Goal: Information Seeking & Learning: Learn about a topic

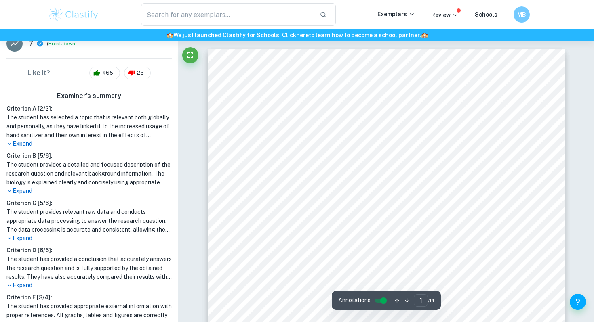
scroll to position [236, 0]
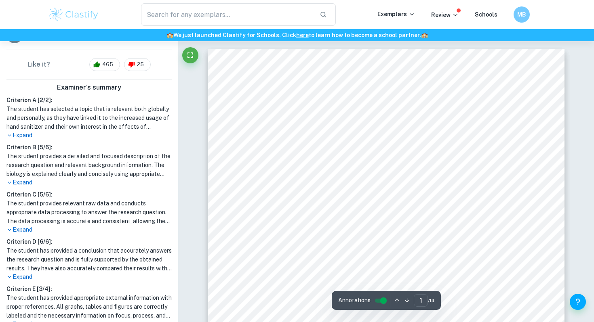
click at [35, 133] on p "Expand" at bounding box center [88, 135] width 165 height 8
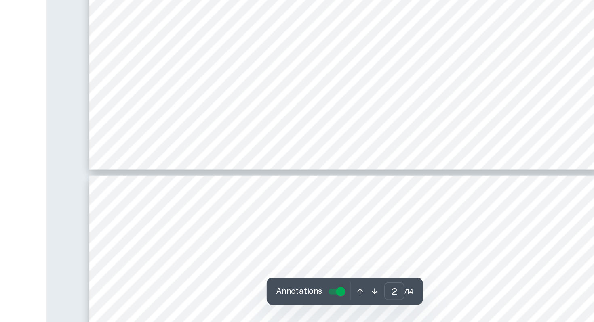
scroll to position [818, 0]
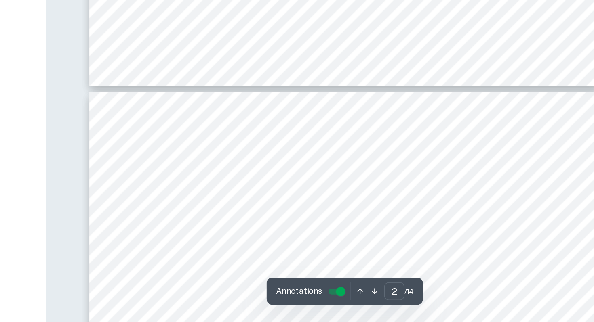
type input "3"
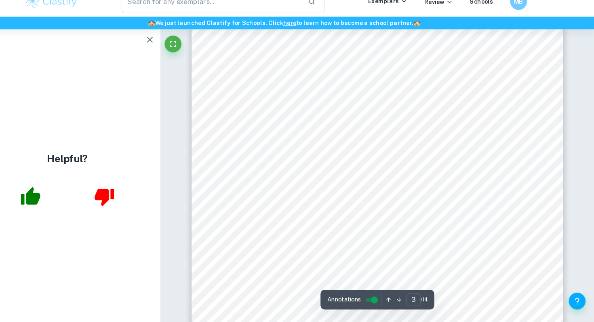
scroll to position [1027, 0]
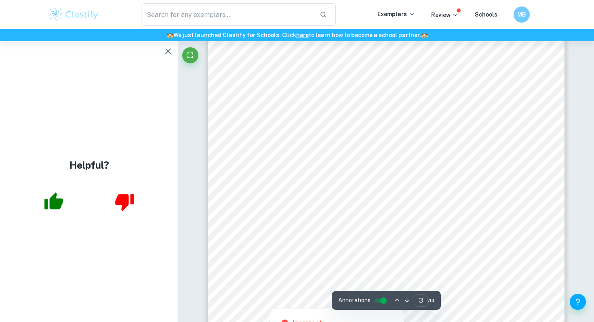
click at [340, 275] on div at bounding box center [312, 281] width 125 height 33
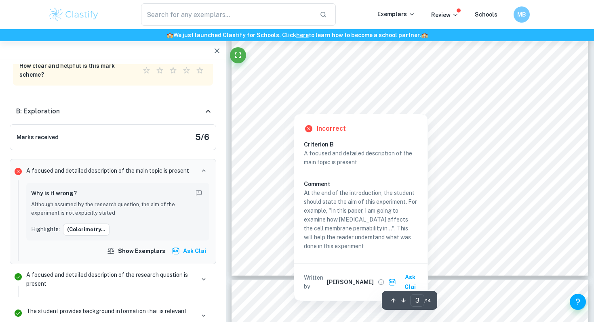
scroll to position [1172, 0]
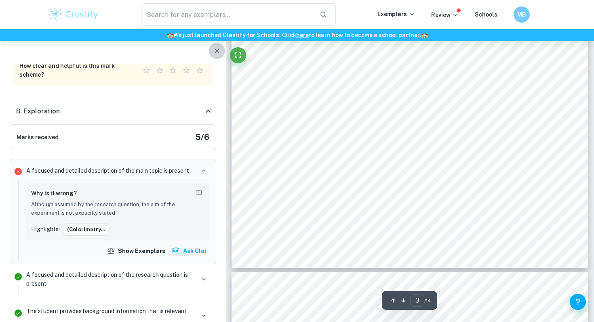
click at [217, 45] on button "button" at bounding box center [217, 51] width 16 height 16
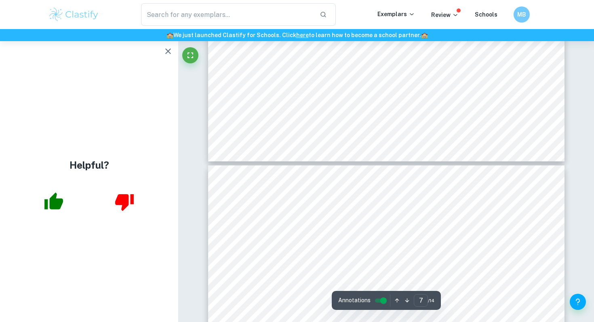
scroll to position [3139, 0]
click at [165, 51] on icon "button" at bounding box center [168, 51] width 10 height 10
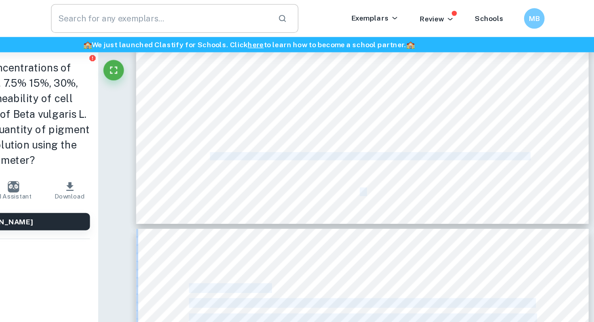
scroll to position [4046, 0]
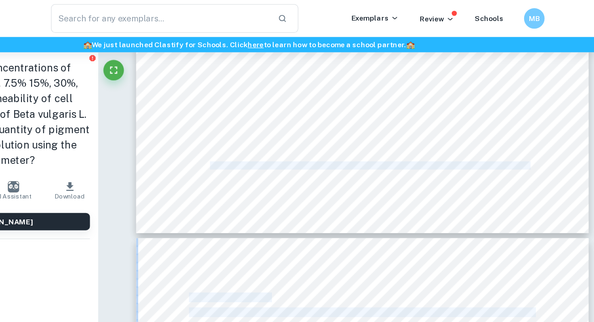
drag, startPoint x: 479, startPoint y: 142, endPoint x: 252, endPoint y: 128, distance: 227.1
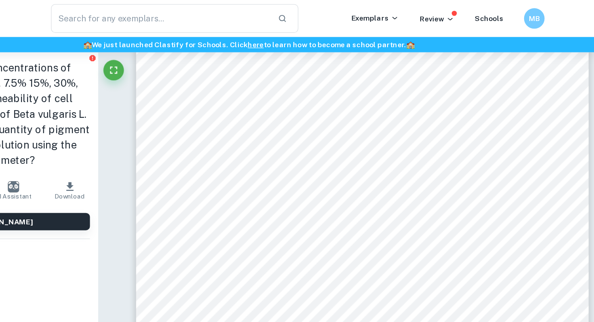
scroll to position [3911, 0]
drag, startPoint x: 249, startPoint y: 115, endPoint x: 246, endPoint y: 112, distance: 5.1
click at [246, 112] on div "8 7.5 0.089 0.087 0.088 0.089 0.080 0.087 0.00378 4.36% 15 0.106 0.103 0.105 0.…" at bounding box center [386, 88] width 356 height 461
click at [245, 128] on div "8 7.5 0.089 0.087 0.088 0.089 0.080 0.087 0.00378 4.36% 15 0.106 0.103 0.105 0.…" at bounding box center [386, 88] width 356 height 461
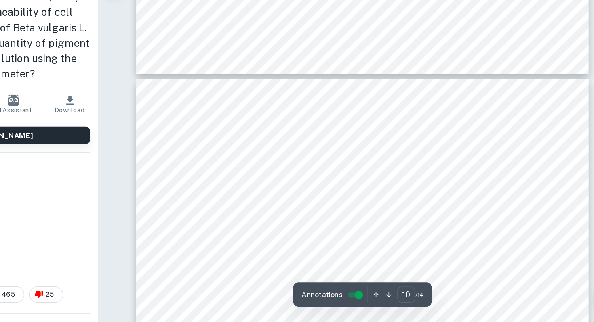
scroll to position [4123, 0]
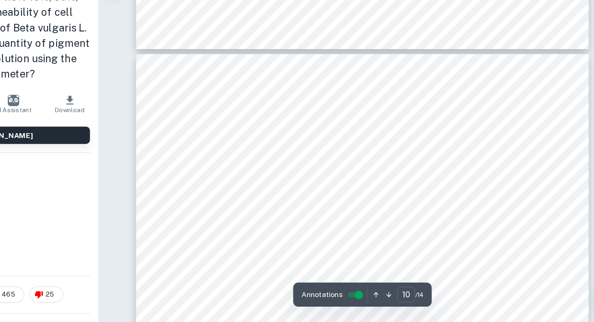
drag, startPoint x: 244, startPoint y: 149, endPoint x: 333, endPoint y: 221, distance: 113.8
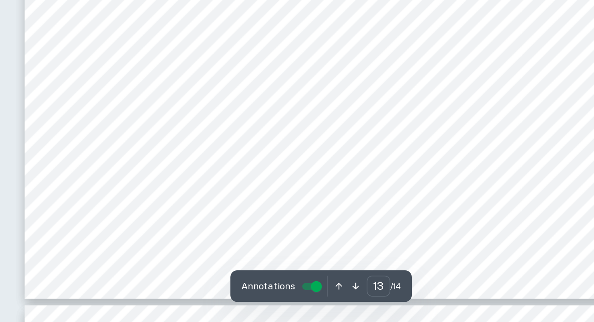
scroll to position [5782, 0]
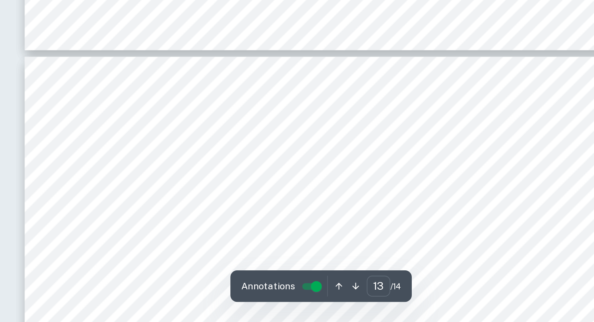
type input "14"
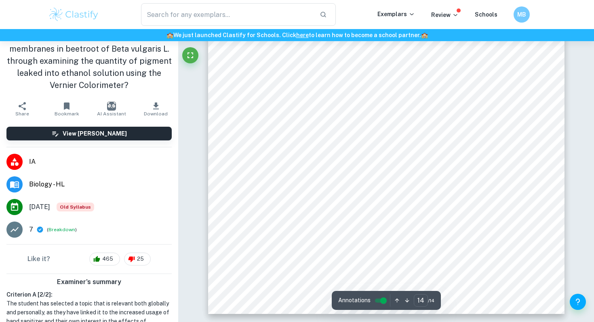
scroll to position [0, 0]
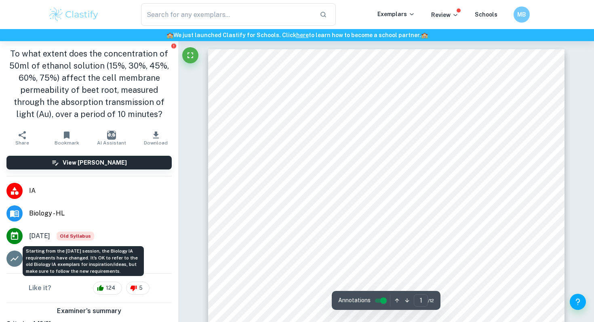
click at [90, 236] on span "Old Syllabus" at bounding box center [76, 236] width 38 height 9
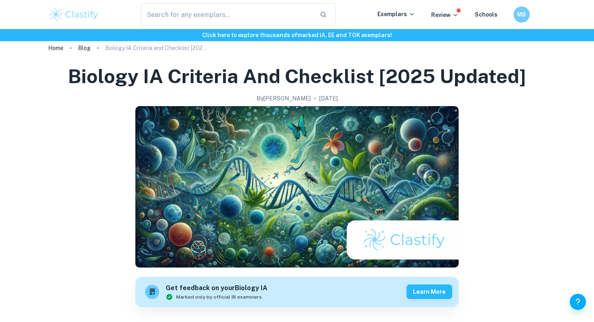
scroll to position [12, 0]
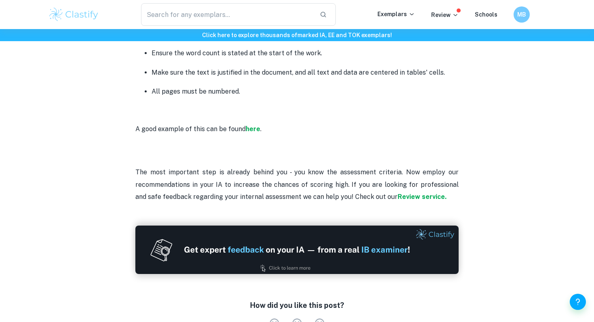
scroll to position [2124, 0]
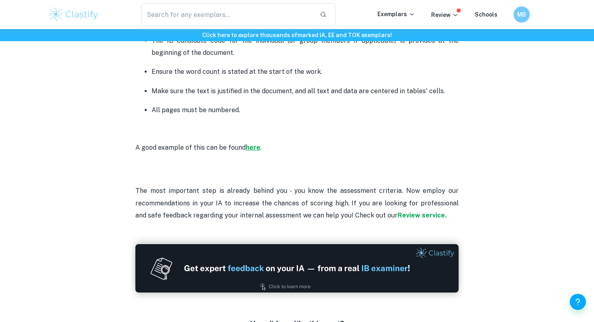
click at [250, 147] on strong "here" at bounding box center [253, 148] width 15 height 8
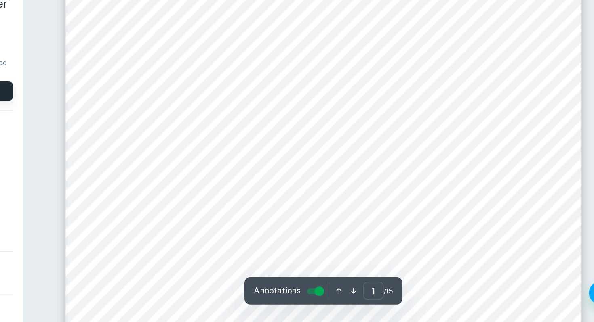
scroll to position [82, 0]
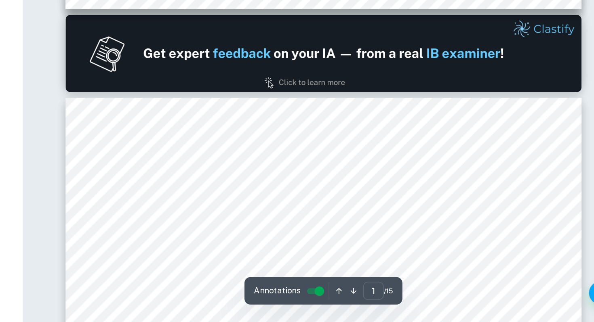
type input "2"
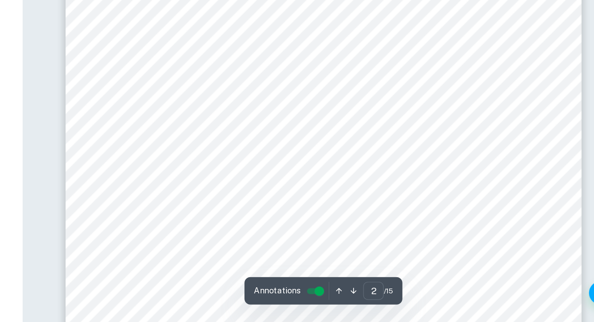
scroll to position [636, 0]
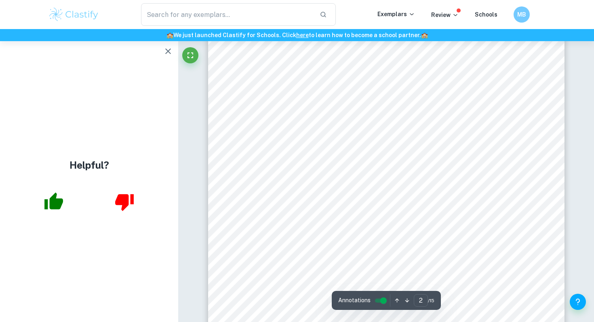
click at [165, 56] on icon "button" at bounding box center [168, 51] width 10 height 10
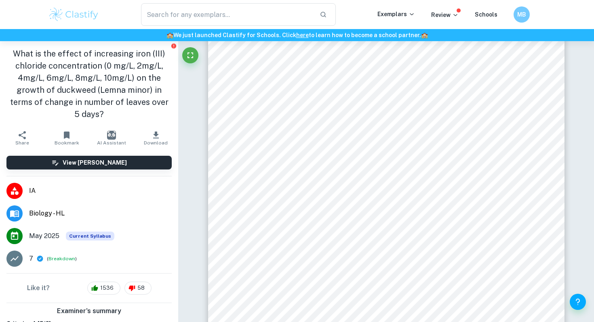
click at [88, 15] on img at bounding box center [73, 14] width 51 height 16
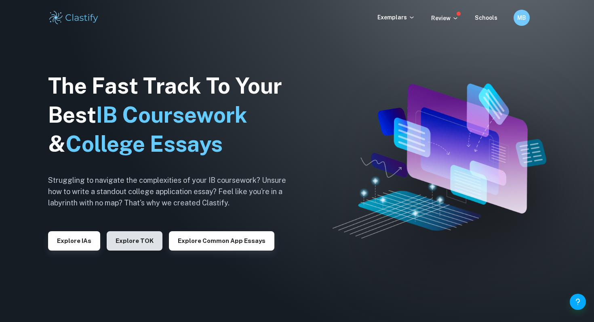
click at [133, 239] on button "Explore TOK" at bounding box center [135, 240] width 56 height 19
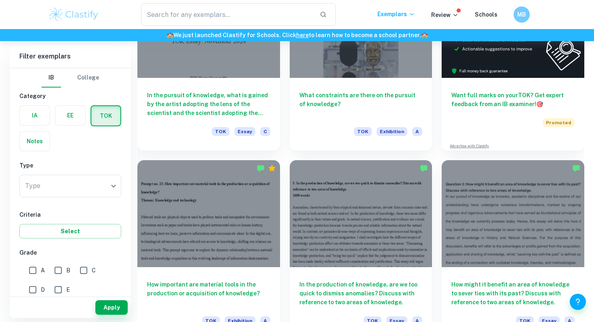
scroll to position [268, 0]
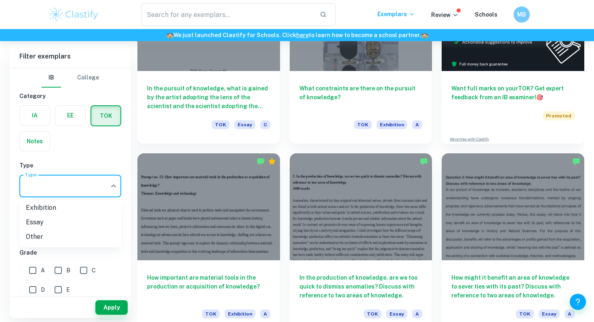
click at [83, 207] on li "Exhibition" at bounding box center [70, 208] width 102 height 15
type input "Exhibition"
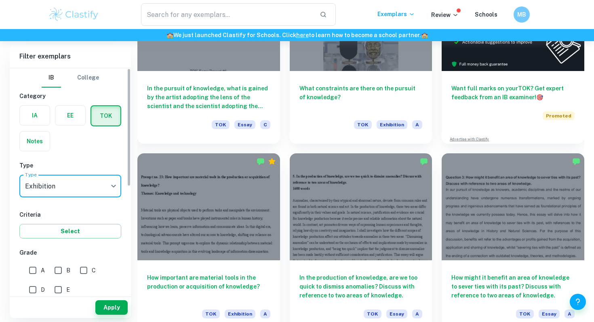
click at [59, 272] on input "B" at bounding box center [58, 271] width 16 height 16
checkbox input "true"
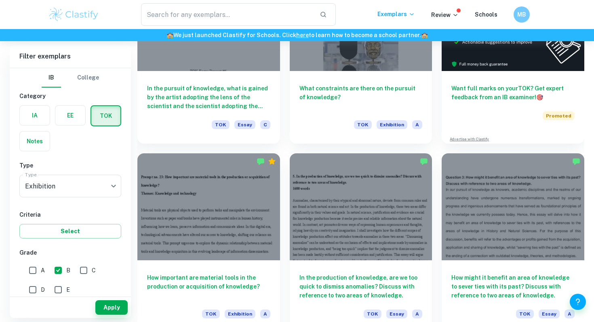
click at [32, 273] on input "A" at bounding box center [33, 271] width 16 height 16
checkbox input "true"
click at [107, 302] on button "Apply" at bounding box center [111, 308] width 32 height 15
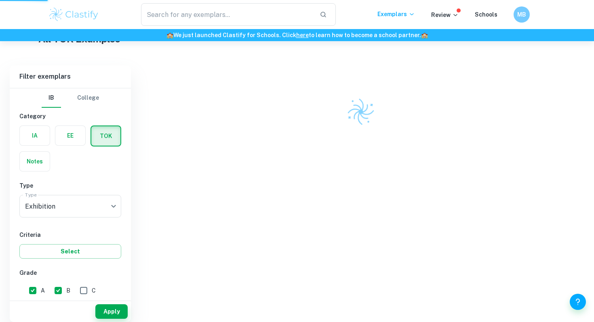
scroll to position [155, 0]
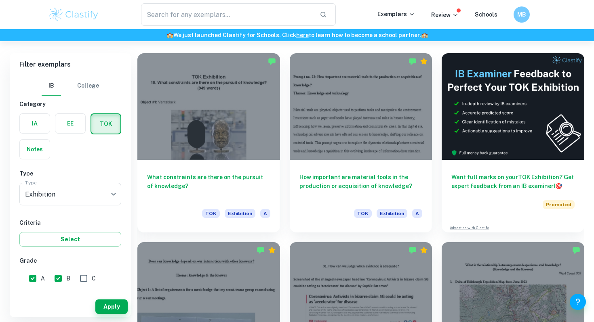
scroll to position [227, 0]
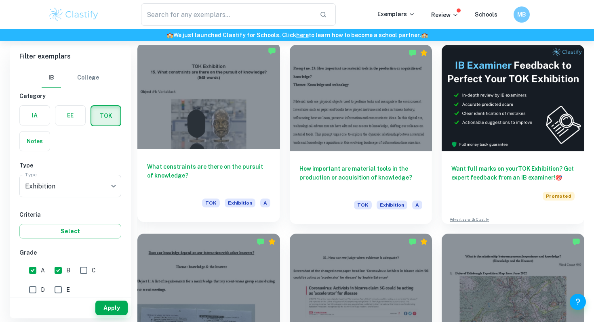
click at [245, 175] on h6 "What constraints are there on the pursuit of knowledge?" at bounding box center [208, 175] width 123 height 27
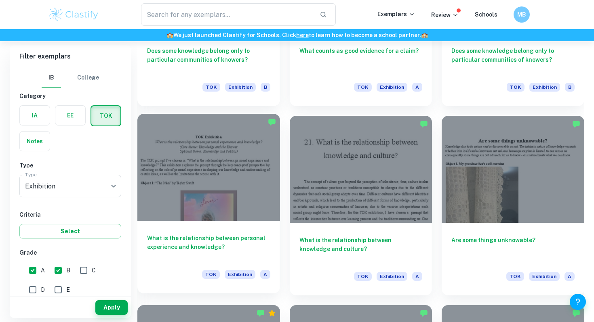
scroll to position [728, 0]
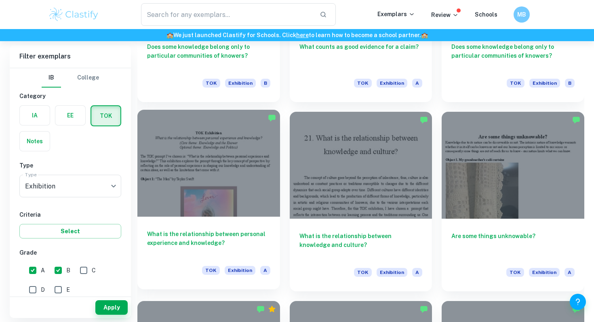
click at [240, 223] on div "What is the relationship between personal experience and knowledge? TOK Exhibit…" at bounding box center [208, 253] width 143 height 73
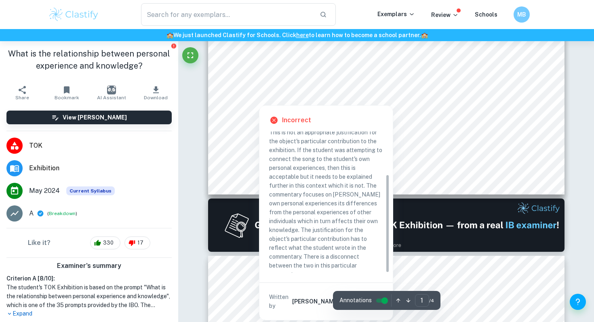
scroll to position [318, 0]
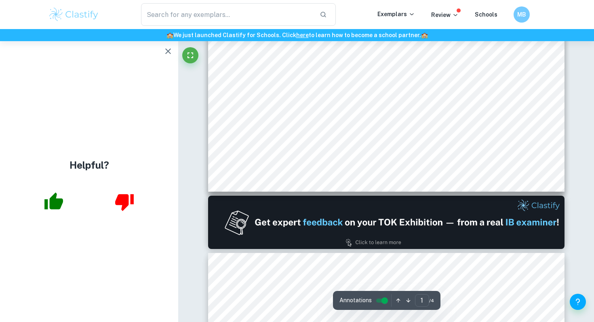
click at [169, 52] on icon "button" at bounding box center [168, 51] width 10 height 10
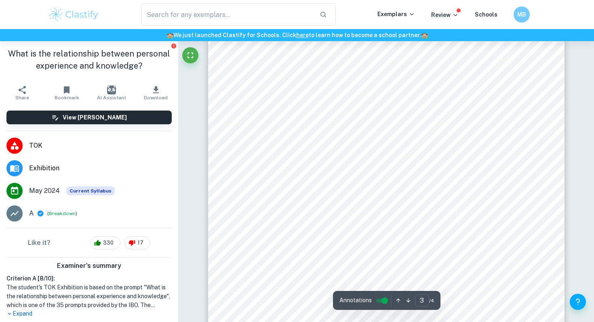
scroll to position [1073, 0]
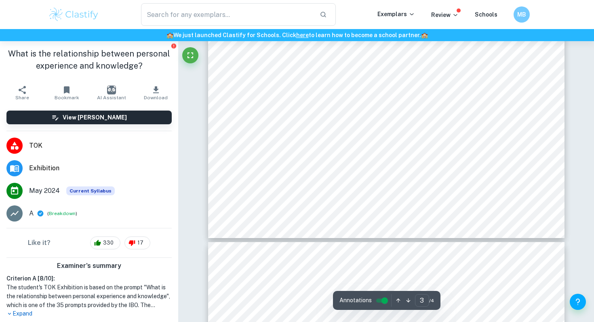
type input "4"
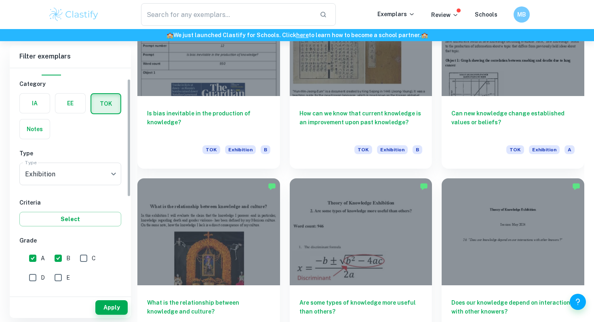
scroll to position [22, 0]
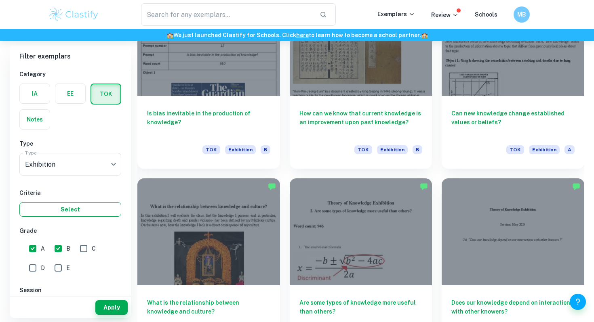
click at [61, 206] on button "Select" at bounding box center [70, 209] width 102 height 15
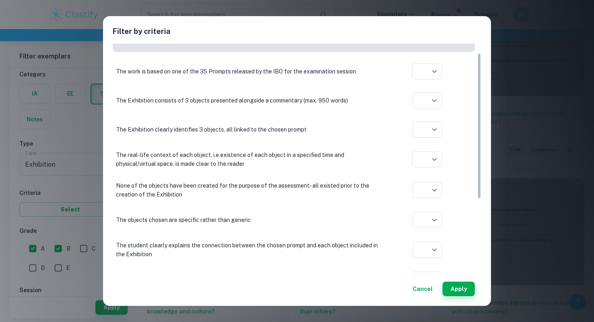
scroll to position [18, 0]
click at [339, 95] on div at bounding box center [297, 161] width 594 height 322
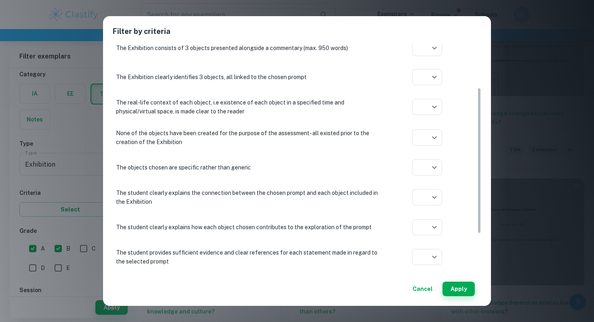
scroll to position [135, 0]
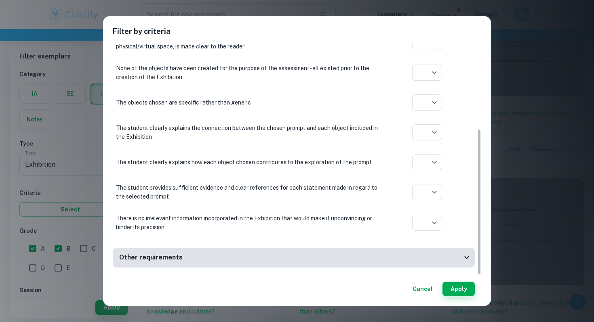
click at [358, 259] on div "Other requirements" at bounding box center [290, 258] width 343 height 10
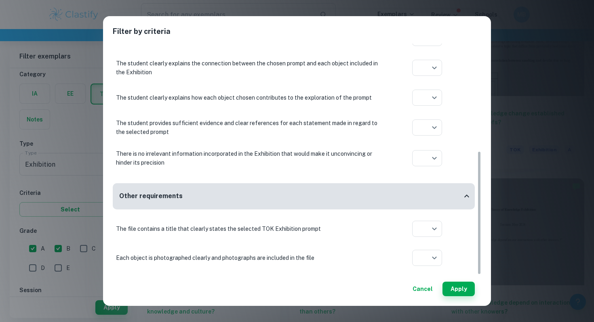
scroll to position [1420, 0]
click at [363, 191] on div "Other requirements" at bounding box center [290, 196] width 343 height 10
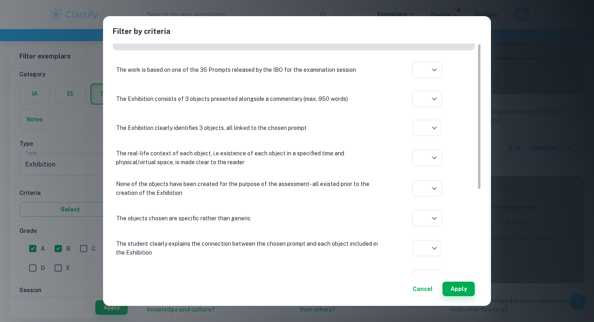
scroll to position [0, 0]
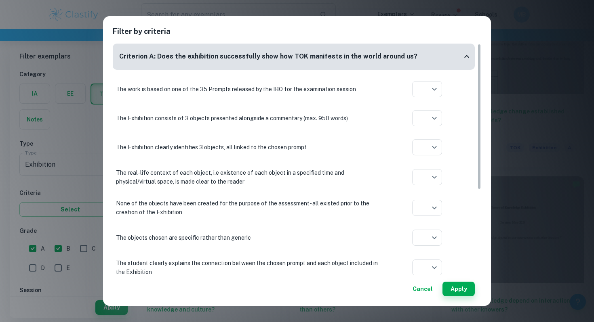
click at [511, 147] on div "Filter by criteria Criterion A: Does the exhibition successfully show how TOK m…" at bounding box center [297, 161] width 594 height 322
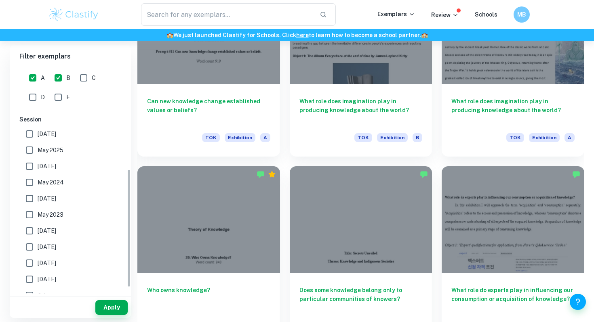
scroll to position [196, 0]
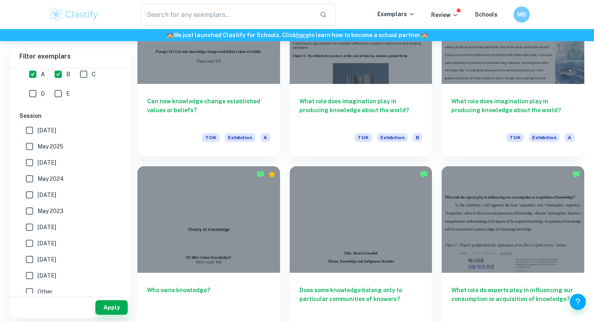
click at [29, 147] on input "May 2025" at bounding box center [29, 147] width 16 height 16
checkbox input "true"
click at [28, 129] on input "May 2026" at bounding box center [29, 130] width 16 height 16
checkbox input "true"
click at [112, 308] on button "Apply" at bounding box center [111, 308] width 32 height 15
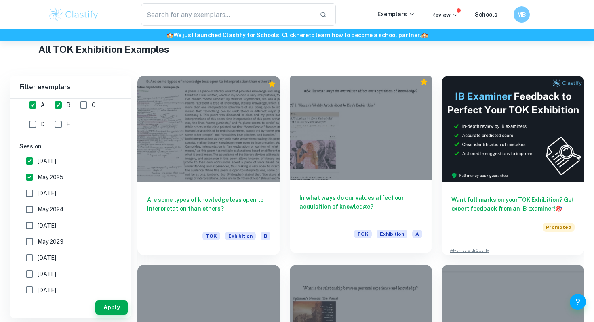
click at [406, 174] on div at bounding box center [361, 127] width 143 height 107
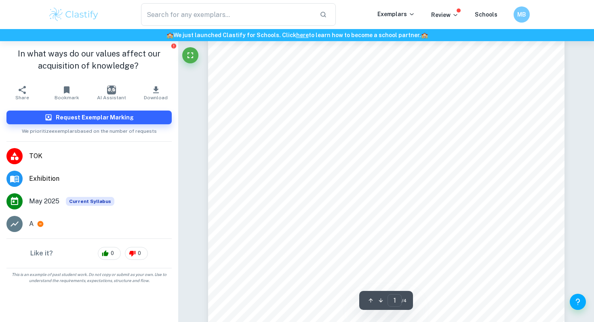
scroll to position [154, 0]
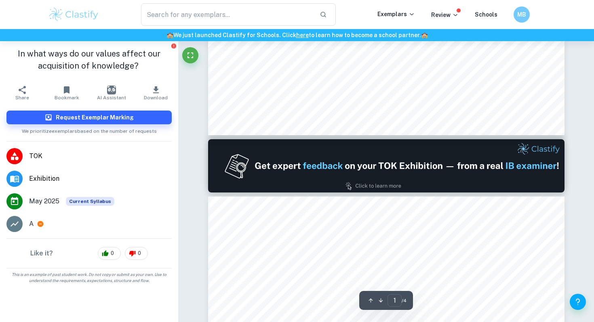
type input "2"
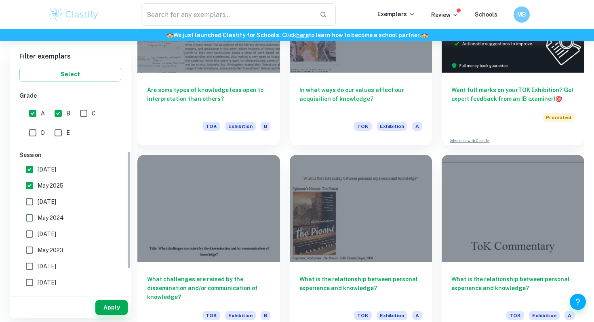
scroll to position [158, 0]
click at [30, 186] on input "May 2025" at bounding box center [29, 185] width 16 height 16
click at [27, 186] on input "May 2025" at bounding box center [29, 185] width 16 height 16
checkbox input "true"
click at [30, 172] on input "May 2026" at bounding box center [29, 169] width 16 height 16
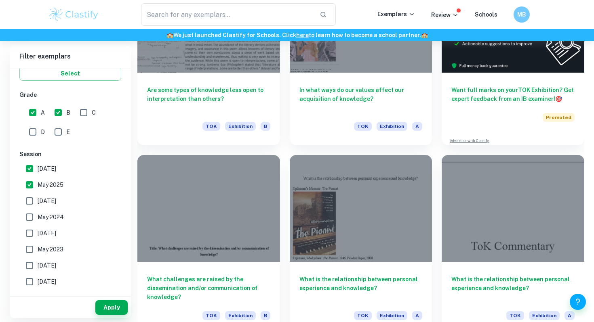
checkbox input "false"
click at [30, 181] on input "May 2025" at bounding box center [29, 185] width 16 height 16
checkbox input "false"
click at [115, 312] on button "Apply" at bounding box center [111, 308] width 32 height 15
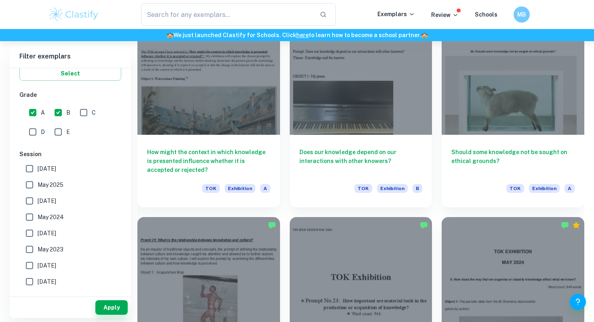
scroll to position [2885, 0]
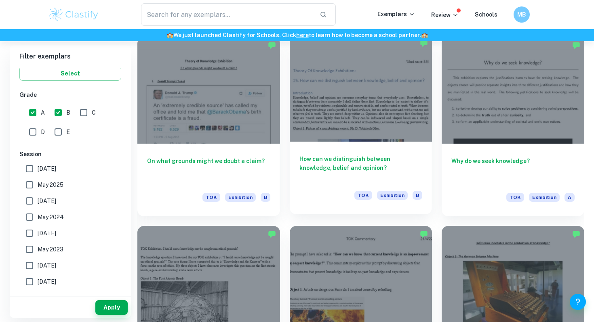
click at [318, 150] on div "How can we distinguish between knowledge, belief and opinion? TOK Exhibition B" at bounding box center [361, 178] width 143 height 73
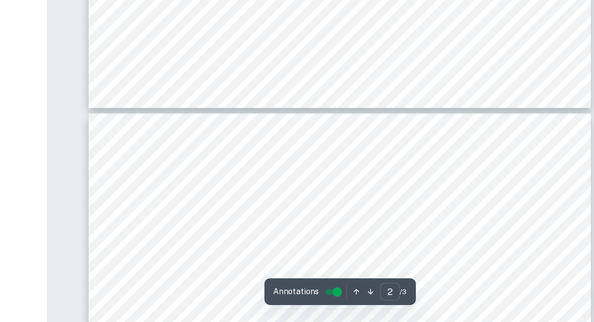
scroll to position [949, 0]
type input "3"
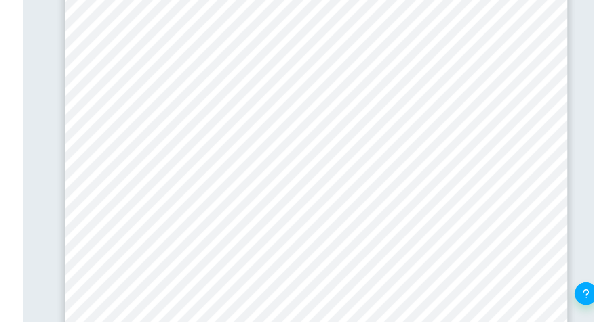
scroll to position [1280, 0]
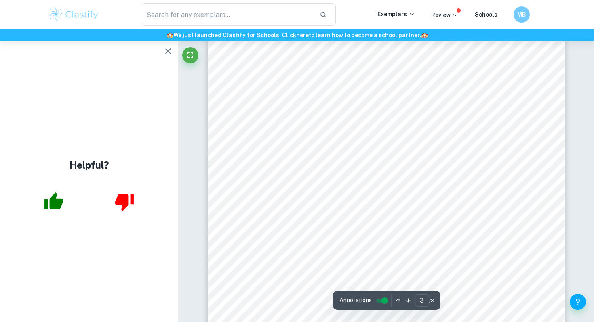
click at [169, 48] on icon "button" at bounding box center [168, 51] width 10 height 10
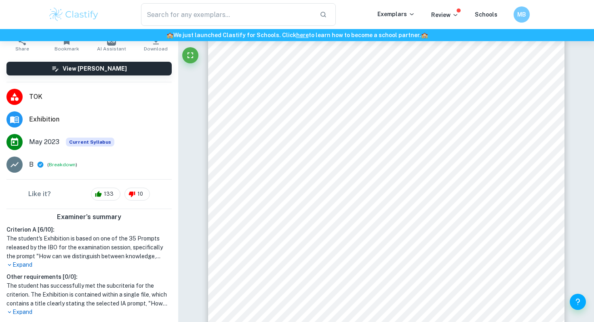
scroll to position [65, 0]
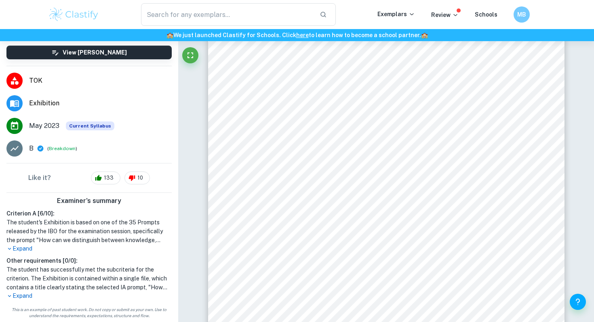
click at [28, 294] on p "Expand" at bounding box center [88, 296] width 165 height 8
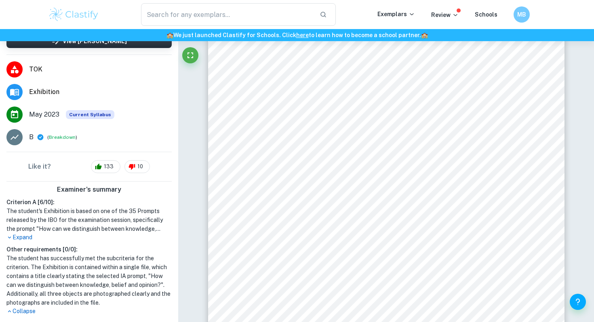
scroll to position [92, 0]
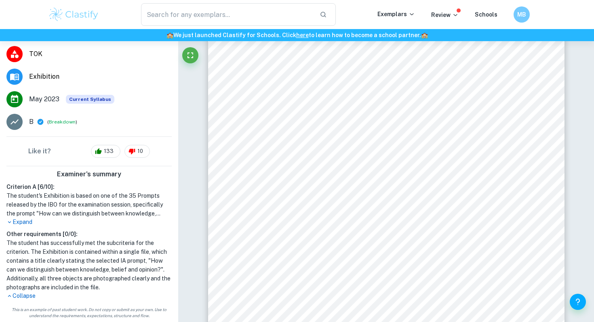
click at [27, 220] on p "Expand" at bounding box center [88, 222] width 165 height 8
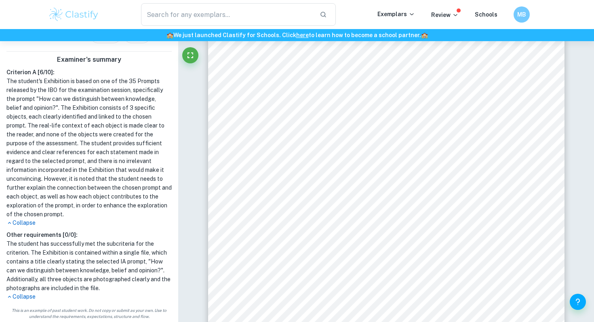
scroll to position [207, 0]
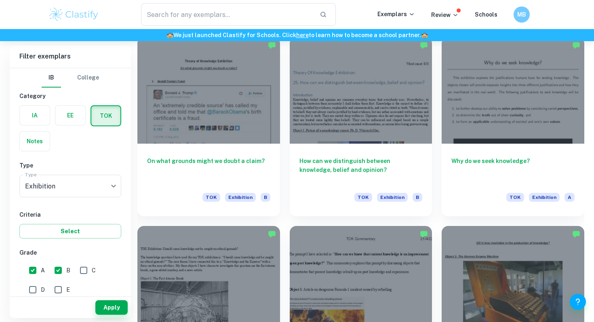
scroll to position [3263, 0]
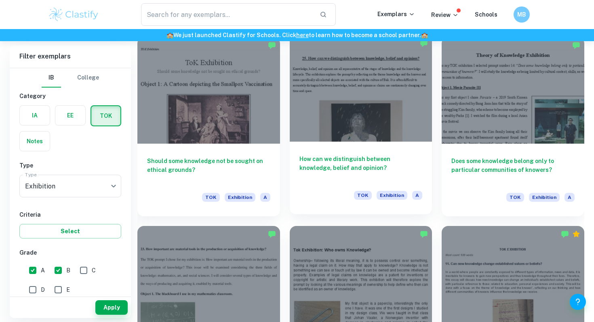
click at [408, 115] on div at bounding box center [361, 88] width 143 height 107
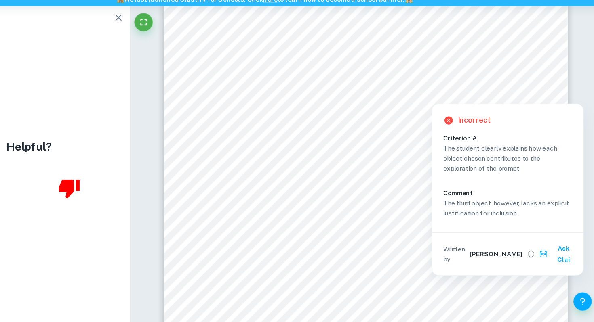
scroll to position [1615, 0]
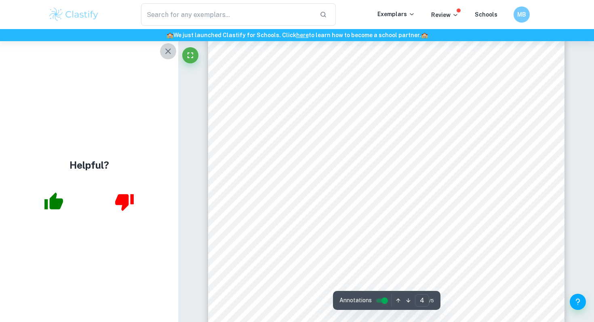
click at [163, 49] on icon "button" at bounding box center [168, 51] width 10 height 10
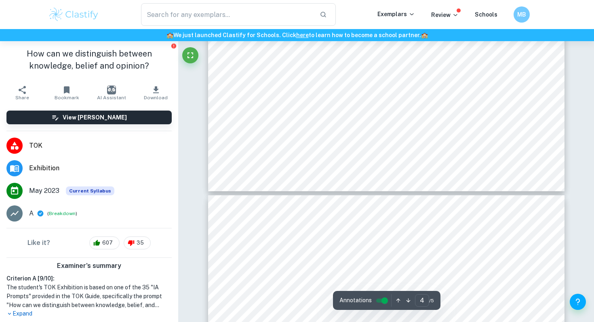
type input "5"
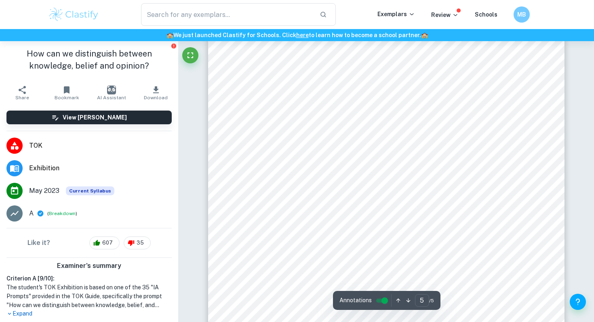
scroll to position [1947, 0]
